Goal: Task Accomplishment & Management: Use online tool/utility

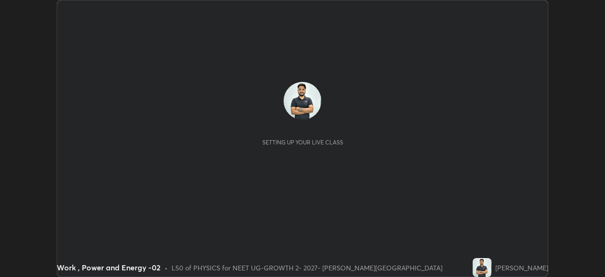
scroll to position [277, 605]
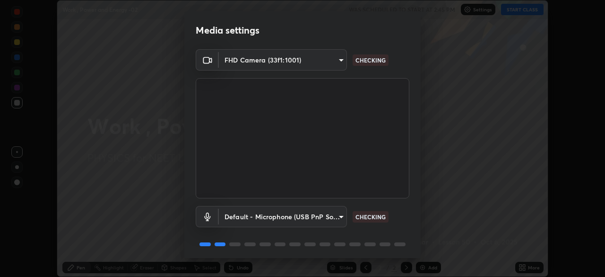
click at [344, 214] on body "Erase all Work , Power and Energy -02 WAS SCHEDULED TO START AT 2:45 PM Setting…" at bounding box center [302, 138] width 605 height 277
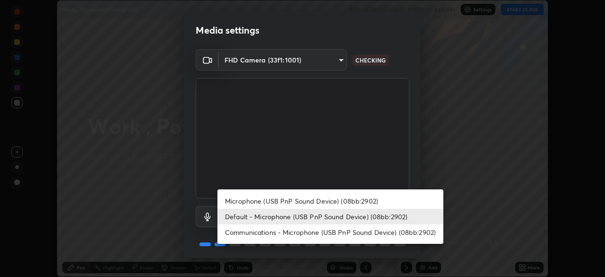
click at [330, 201] on li "Microphone (USB PnP Sound Device) (08bb:2902)" at bounding box center [330, 201] width 226 height 16
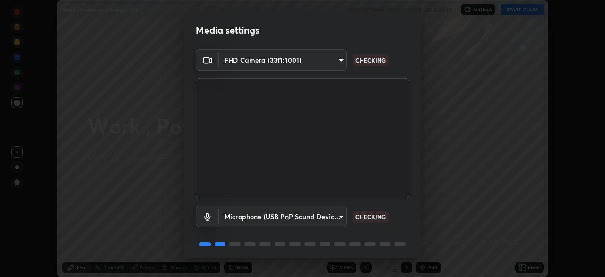
click at [327, 213] on body "Erase all Work , Power and Energy -02 WAS SCHEDULED TO START AT 2:45 PM Setting…" at bounding box center [302, 138] width 605 height 277
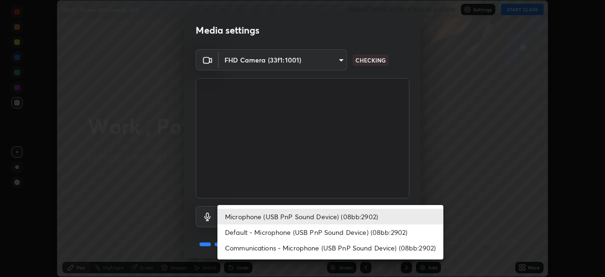
click at [323, 232] on li "Default - Microphone (USB PnP Sound Device) (08bb:2902)" at bounding box center [330, 232] width 226 height 16
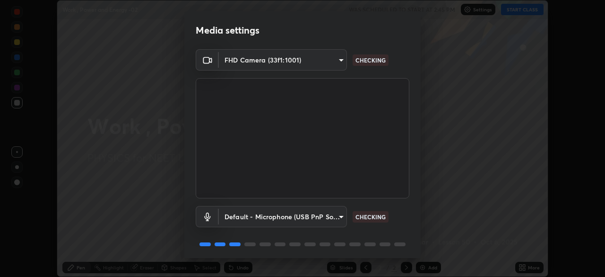
type input "default"
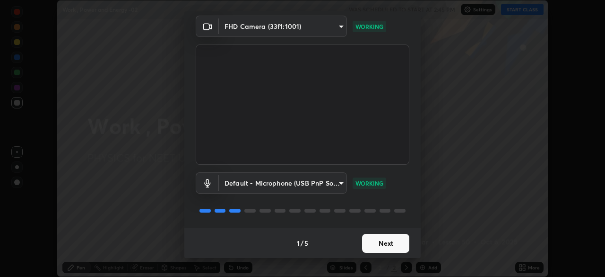
click at [392, 240] on button "Next" at bounding box center [385, 243] width 47 height 19
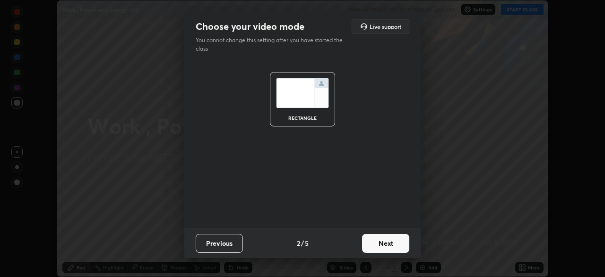
scroll to position [0, 0]
click at [399, 247] on button "Next" at bounding box center [385, 243] width 47 height 19
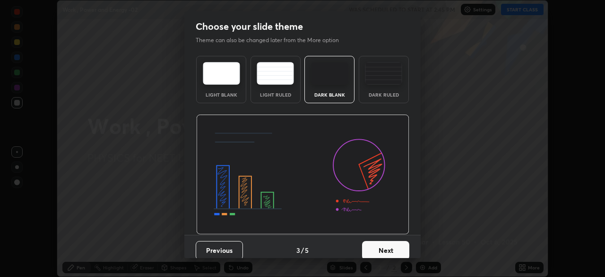
scroll to position [7, 0]
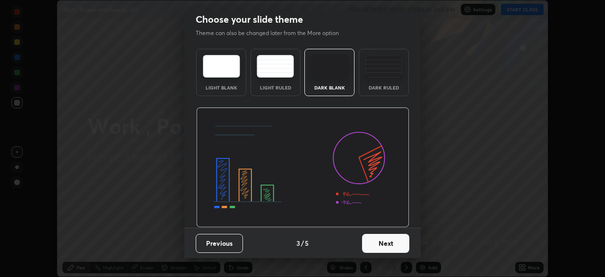
click at [393, 240] on button "Next" at bounding box center [385, 243] width 47 height 19
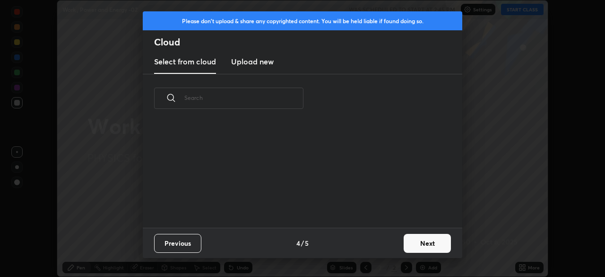
scroll to position [105, 304]
click at [417, 240] on button "Next" at bounding box center [427, 243] width 47 height 19
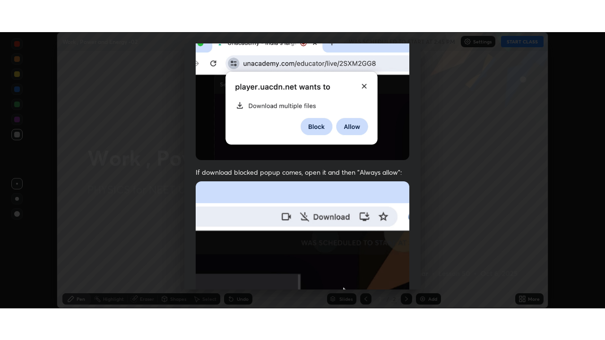
scroll to position [226, 0]
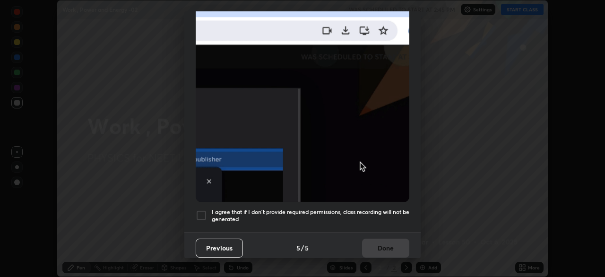
click at [206, 209] on div at bounding box center [201, 214] width 11 height 11
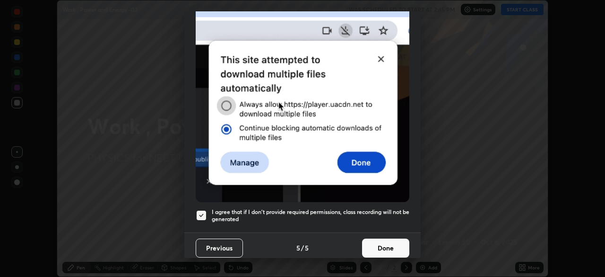
click at [392, 240] on button "Done" at bounding box center [385, 247] width 47 height 19
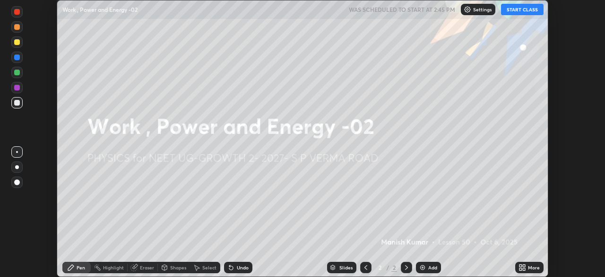
click at [524, 9] on button "START CLASS" at bounding box center [522, 9] width 43 height 11
click at [529, 266] on div "More" at bounding box center [534, 267] width 12 height 5
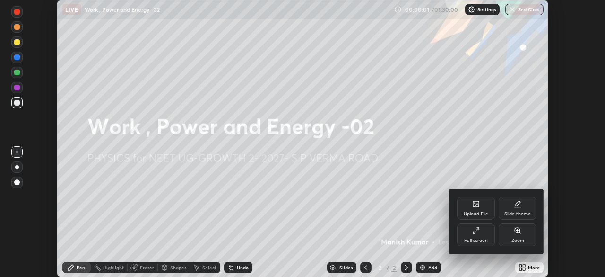
click at [484, 237] on div "Full screen" at bounding box center [476, 234] width 38 height 23
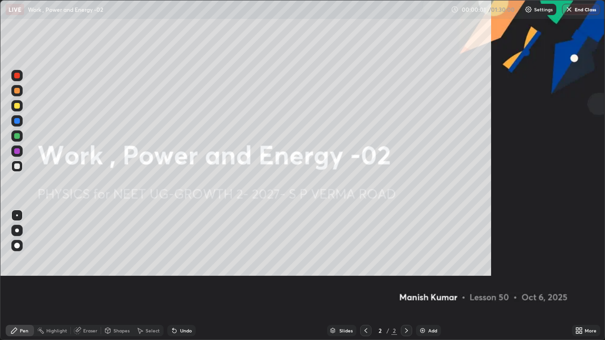
scroll to position [340, 605]
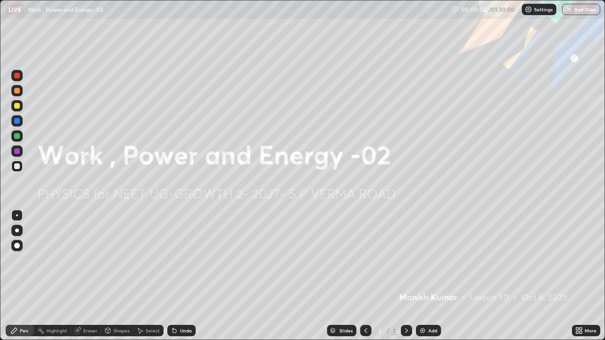
click at [434, 276] on div "Add" at bounding box center [432, 331] width 9 height 5
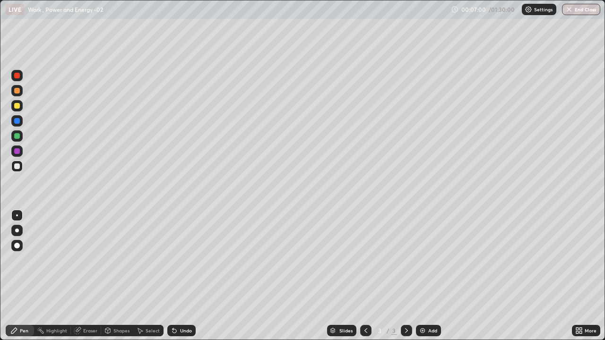
click at [424, 276] on div "Add" at bounding box center [428, 330] width 25 height 11
click at [18, 108] on div at bounding box center [17, 106] width 6 height 6
click at [20, 162] on div at bounding box center [16, 166] width 11 height 11
click at [85, 276] on div "Eraser" at bounding box center [90, 331] width 14 height 5
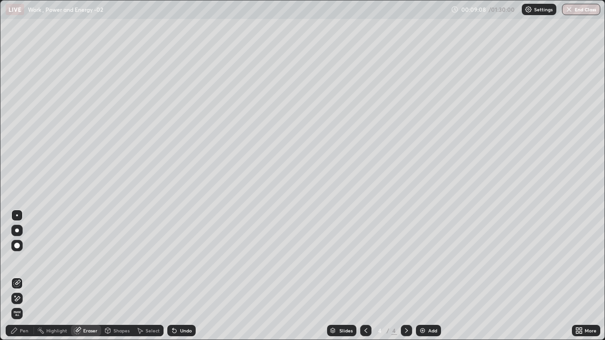
click at [21, 276] on div "Pen" at bounding box center [24, 331] width 9 height 5
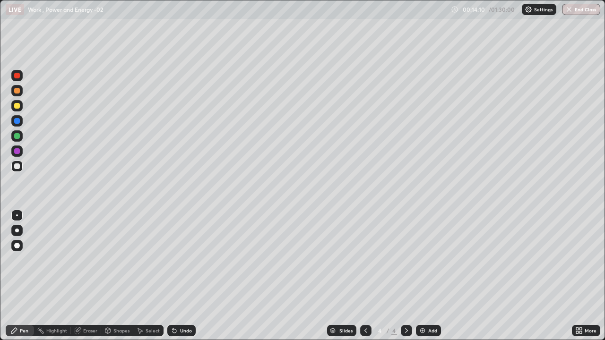
click at [436, 276] on div "Add" at bounding box center [432, 331] width 9 height 5
click at [14, 90] on div at bounding box center [17, 91] width 6 height 6
click at [428, 276] on div "Add" at bounding box center [432, 331] width 9 height 5
click at [17, 167] on div at bounding box center [17, 167] width 6 height 6
click at [18, 105] on div at bounding box center [17, 106] width 6 height 6
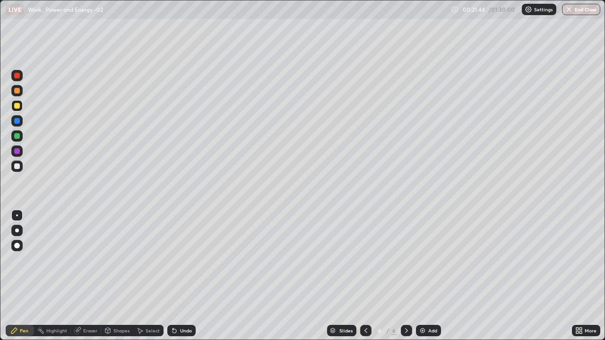
click at [19, 91] on div at bounding box center [17, 91] width 6 height 6
click at [18, 78] on div at bounding box center [17, 76] width 6 height 6
click at [431, 276] on div "Add" at bounding box center [432, 331] width 9 height 5
click at [19, 166] on div at bounding box center [17, 167] width 6 height 6
click at [184, 276] on div "Undo" at bounding box center [186, 331] width 12 height 5
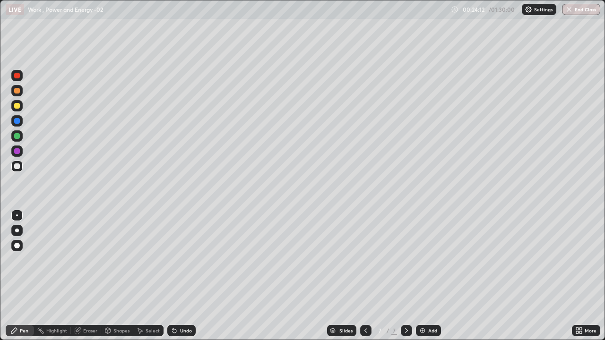
click at [186, 276] on div "Undo" at bounding box center [186, 331] width 12 height 5
click at [182, 276] on div "Undo" at bounding box center [186, 331] width 12 height 5
click at [183, 276] on div "Undo" at bounding box center [186, 331] width 12 height 5
click at [18, 105] on div at bounding box center [17, 106] width 6 height 6
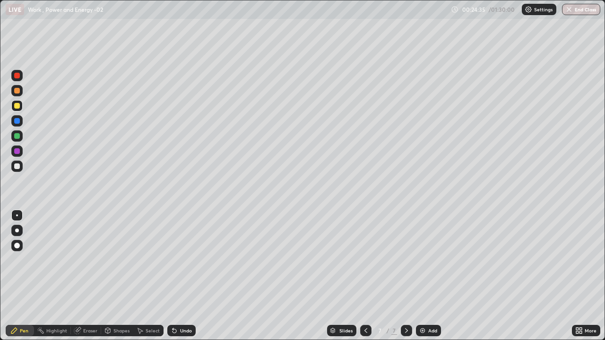
click at [17, 136] on div at bounding box center [17, 136] width 6 height 6
click at [17, 76] on div at bounding box center [17, 76] width 6 height 6
click at [431, 276] on div "Add" at bounding box center [432, 331] width 9 height 5
click at [17, 165] on div at bounding box center [17, 167] width 6 height 6
click at [189, 276] on div "Undo" at bounding box center [186, 331] width 12 height 5
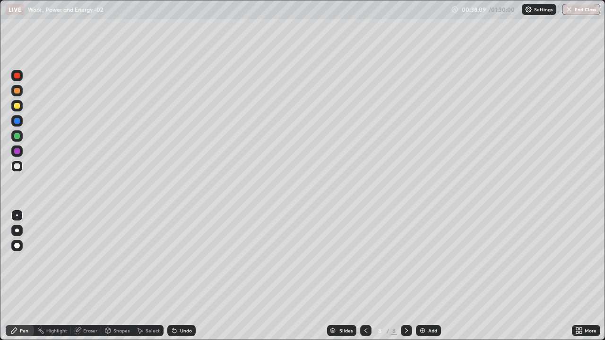
click at [186, 276] on div "Undo" at bounding box center [181, 330] width 28 height 11
click at [21, 107] on div at bounding box center [16, 105] width 11 height 11
click at [16, 90] on div at bounding box center [17, 91] width 6 height 6
click at [436, 276] on div "Add" at bounding box center [432, 331] width 9 height 5
click at [19, 106] on div at bounding box center [17, 106] width 6 height 6
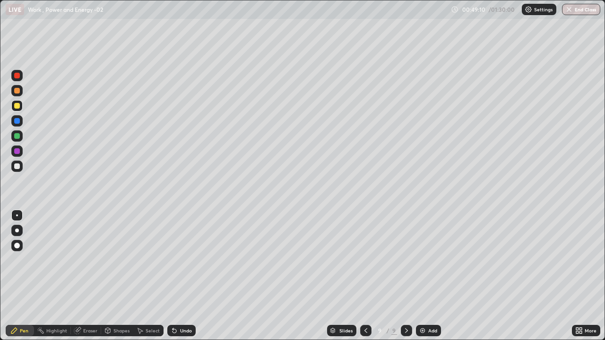
click at [428, 276] on div "Add" at bounding box center [432, 331] width 9 height 5
click at [17, 166] on div at bounding box center [17, 167] width 6 height 6
click at [183, 276] on div "Undo" at bounding box center [186, 331] width 12 height 5
click at [15, 109] on div at bounding box center [16, 105] width 11 height 11
click at [429, 276] on div "Add" at bounding box center [428, 330] width 25 height 11
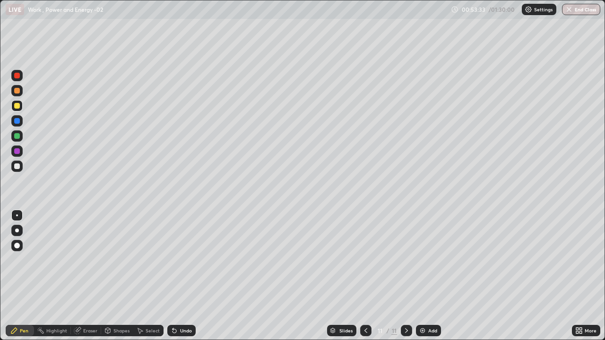
click at [17, 166] on div at bounding box center [17, 167] width 6 height 6
click at [19, 106] on div at bounding box center [17, 106] width 6 height 6
click at [17, 168] on div at bounding box center [17, 167] width 6 height 6
click at [19, 122] on div at bounding box center [17, 121] width 6 height 6
click at [17, 137] on div at bounding box center [17, 136] width 6 height 6
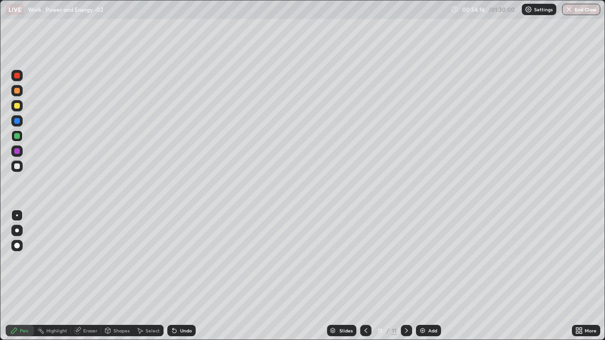
click at [16, 108] on div at bounding box center [17, 106] width 6 height 6
click at [18, 125] on div at bounding box center [16, 120] width 11 height 11
click at [17, 139] on div at bounding box center [17, 136] width 6 height 6
click at [20, 165] on div at bounding box center [16, 166] width 11 height 11
click at [428, 276] on div "Add" at bounding box center [432, 331] width 9 height 5
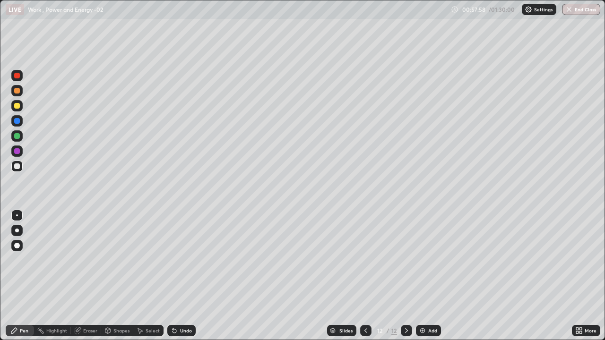
click at [19, 169] on div at bounding box center [16, 166] width 11 height 11
click at [17, 108] on div at bounding box center [17, 106] width 6 height 6
click at [78, 276] on icon at bounding box center [78, 330] width 5 height 5
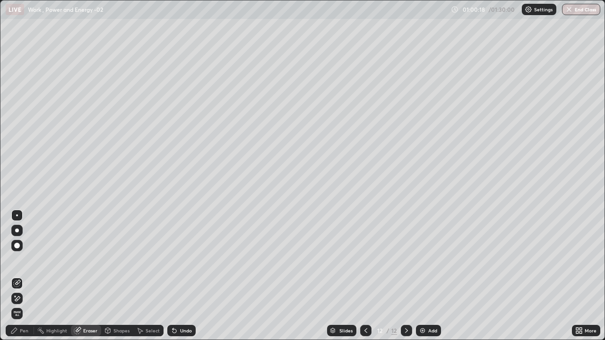
click at [32, 276] on div "Pen" at bounding box center [20, 330] width 28 height 11
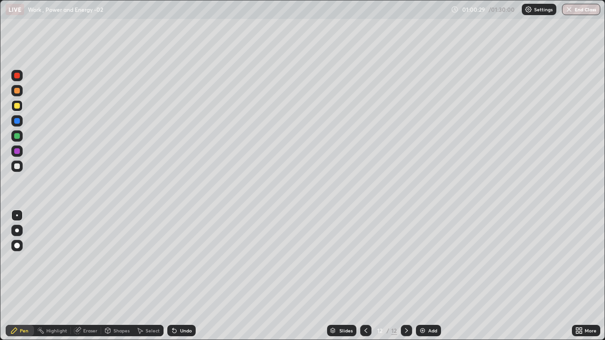
click at [184, 276] on div "Undo" at bounding box center [186, 331] width 12 height 5
click at [180, 276] on div "Undo" at bounding box center [186, 331] width 12 height 5
click at [177, 276] on div "Undo" at bounding box center [181, 330] width 28 height 11
click at [178, 276] on div "Undo" at bounding box center [181, 330] width 28 height 11
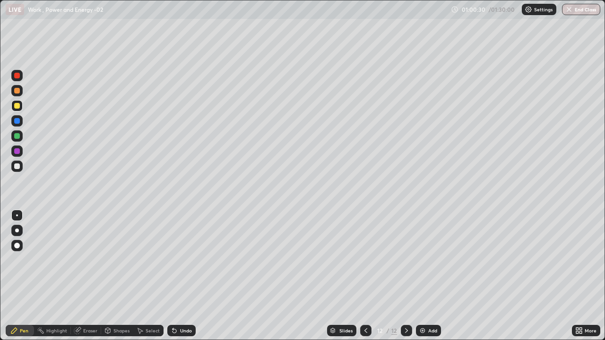
click at [177, 276] on div "Undo" at bounding box center [181, 330] width 28 height 11
click at [17, 166] on div at bounding box center [17, 167] width 6 height 6
click at [429, 276] on div "Add" at bounding box center [432, 331] width 9 height 5
click at [17, 167] on div at bounding box center [17, 167] width 6 height 6
click at [17, 106] on div at bounding box center [17, 106] width 6 height 6
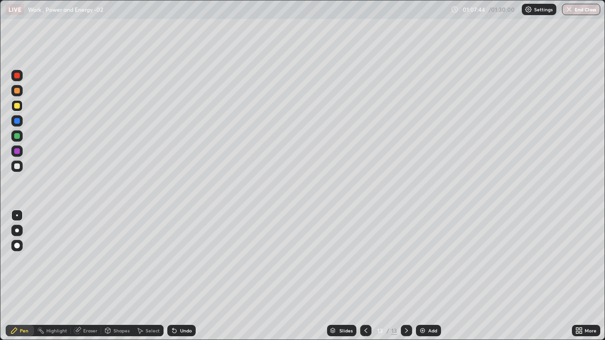
click at [20, 137] on div at bounding box center [16, 135] width 11 height 11
click at [17, 77] on div at bounding box center [17, 76] width 6 height 6
click at [182, 276] on div "Undo" at bounding box center [186, 331] width 12 height 5
click at [183, 276] on div "Undo" at bounding box center [186, 331] width 12 height 5
click at [432, 276] on div "Add" at bounding box center [432, 331] width 9 height 5
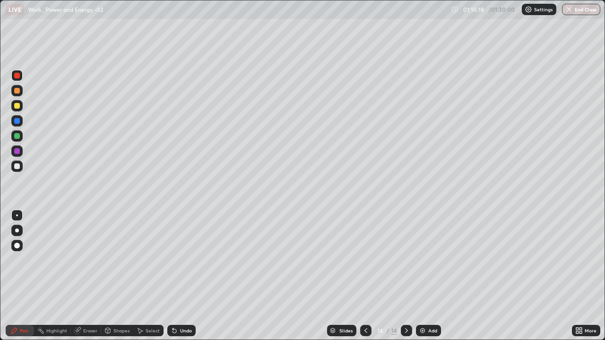
click at [21, 167] on div at bounding box center [16, 166] width 11 height 11
click at [19, 106] on div at bounding box center [17, 106] width 6 height 6
click at [17, 167] on div at bounding box center [17, 167] width 6 height 6
click at [15, 80] on div at bounding box center [16, 75] width 11 height 11
click at [430, 276] on div "Add" at bounding box center [432, 331] width 9 height 5
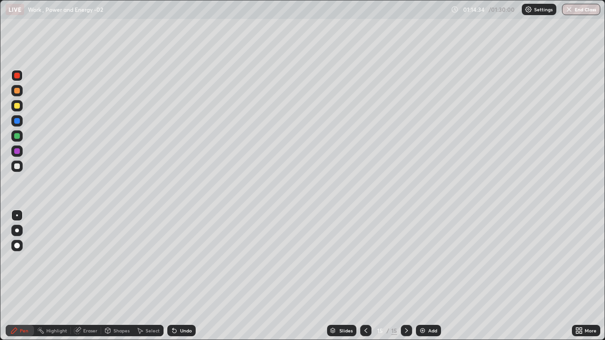
click at [17, 164] on div at bounding box center [17, 167] width 6 height 6
click at [18, 105] on div at bounding box center [17, 106] width 6 height 6
click at [19, 136] on div at bounding box center [17, 136] width 6 height 6
click at [17, 166] on div at bounding box center [17, 167] width 6 height 6
click at [19, 77] on div at bounding box center [17, 76] width 6 height 6
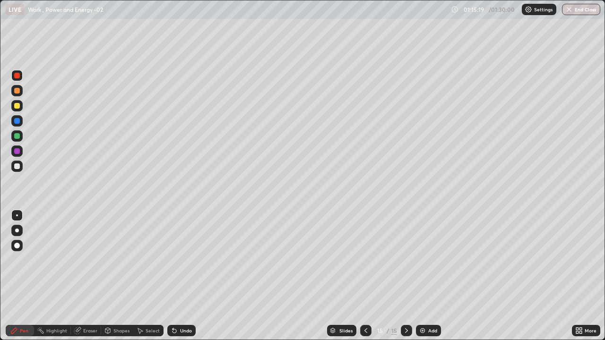
click at [16, 165] on div at bounding box center [17, 167] width 6 height 6
click at [22, 93] on div at bounding box center [16, 90] width 11 height 11
click at [369, 276] on div at bounding box center [365, 330] width 11 height 11
click at [365, 276] on icon at bounding box center [366, 331] width 8 height 8
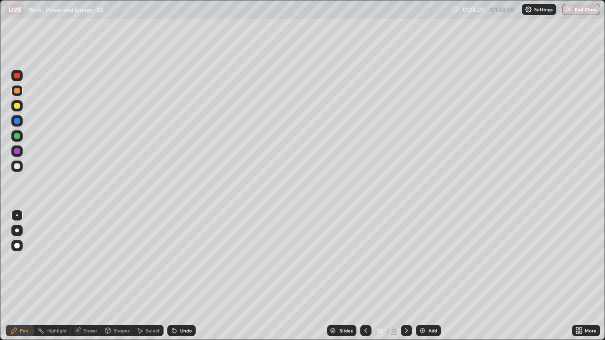
click at [365, 276] on icon at bounding box center [366, 331] width 8 height 8
click at [368, 276] on div at bounding box center [365, 330] width 11 height 11
click at [365, 276] on icon at bounding box center [366, 331] width 8 height 8
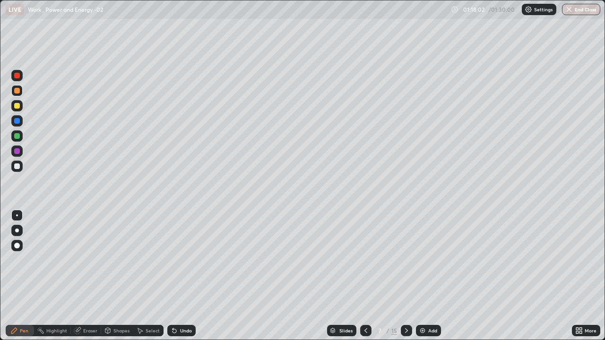
click at [365, 276] on icon at bounding box center [366, 331] width 8 height 8
click at [410, 276] on div at bounding box center [406, 331] width 11 height 19
click at [409, 276] on icon at bounding box center [407, 331] width 8 height 8
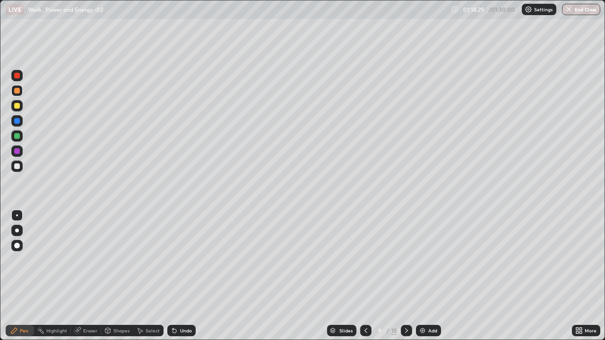
click at [406, 276] on icon at bounding box center [407, 331] width 8 height 8
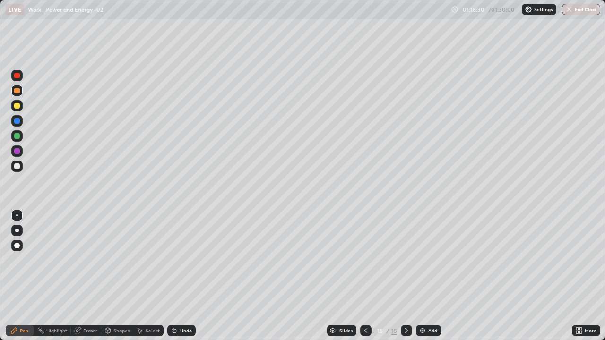
click at [406, 276] on icon at bounding box center [407, 331] width 8 height 8
click at [17, 169] on div at bounding box center [17, 167] width 6 height 6
click at [17, 76] on div at bounding box center [17, 76] width 6 height 6
click at [14, 168] on div at bounding box center [17, 167] width 6 height 6
click at [432, 276] on div "Add" at bounding box center [428, 330] width 25 height 11
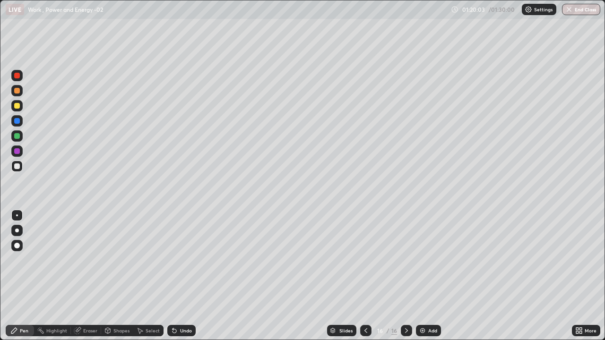
click at [17, 167] on div at bounding box center [17, 167] width 6 height 6
click at [365, 276] on icon at bounding box center [366, 331] width 8 height 8
click at [406, 276] on icon at bounding box center [407, 331] width 8 height 8
click at [17, 170] on div at bounding box center [16, 166] width 11 height 11
click at [20, 76] on div at bounding box center [16, 75] width 11 height 11
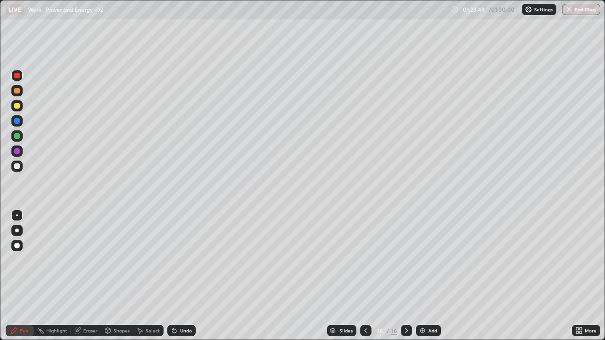
click at [16, 152] on div at bounding box center [17, 151] width 6 height 6
click at [21, 167] on div at bounding box center [16, 166] width 11 height 11
click at [22, 94] on div at bounding box center [16, 90] width 11 height 11
click at [588, 9] on button "End Class" at bounding box center [581, 9] width 37 height 11
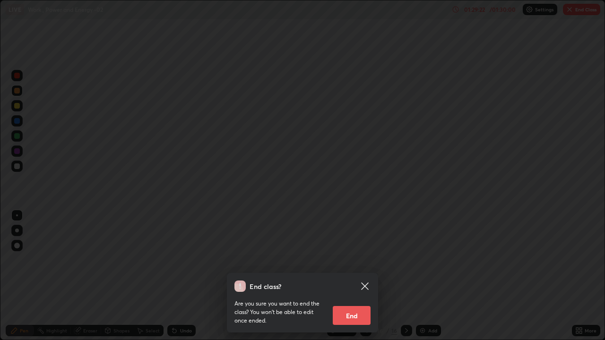
click at [359, 276] on button "End" at bounding box center [352, 315] width 38 height 19
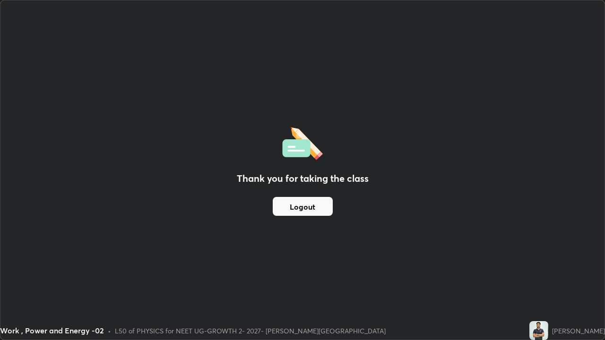
click at [322, 208] on button "Logout" at bounding box center [303, 206] width 60 height 19
